Goal: Use online tool/utility: Use online tool/utility

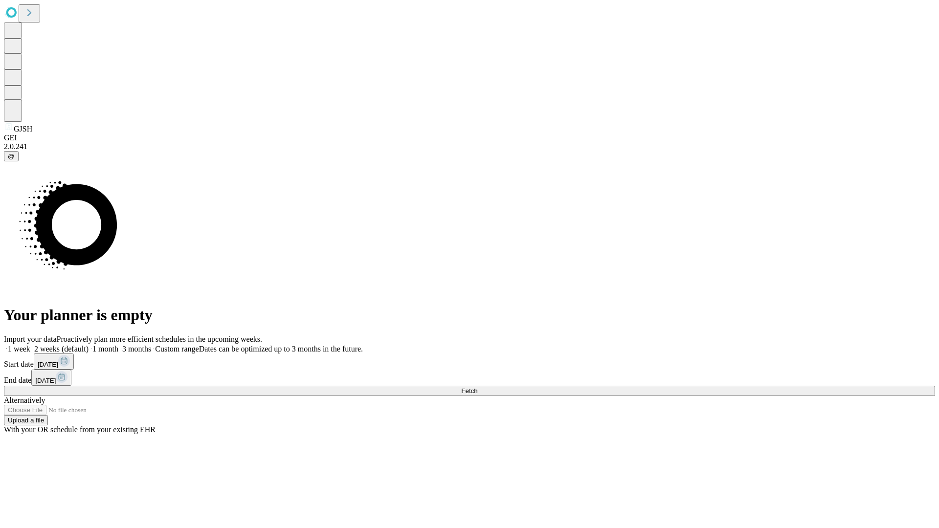
click at [477, 387] on span "Fetch" at bounding box center [469, 390] width 16 height 7
